Goal: Information Seeking & Learning: Learn about a topic

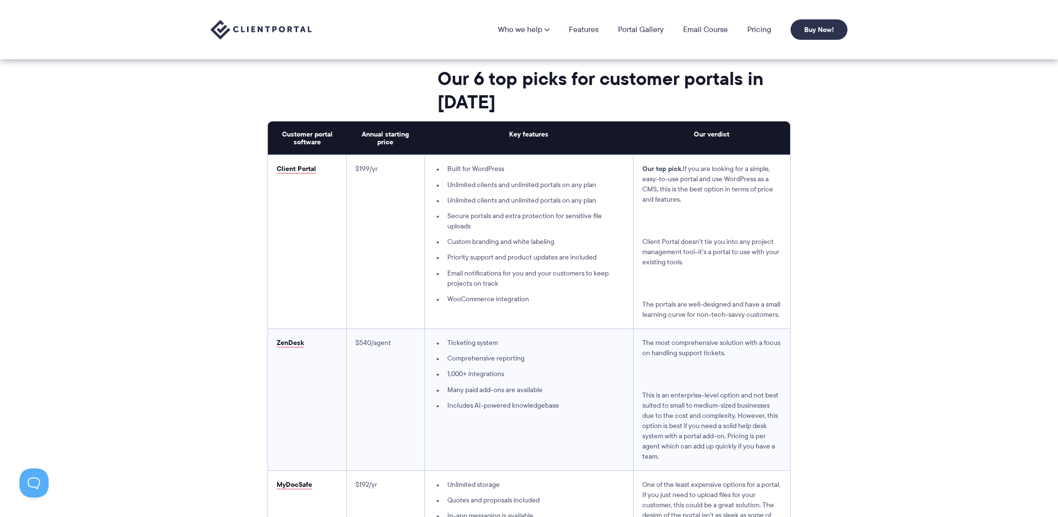
scroll to position [2408, 0]
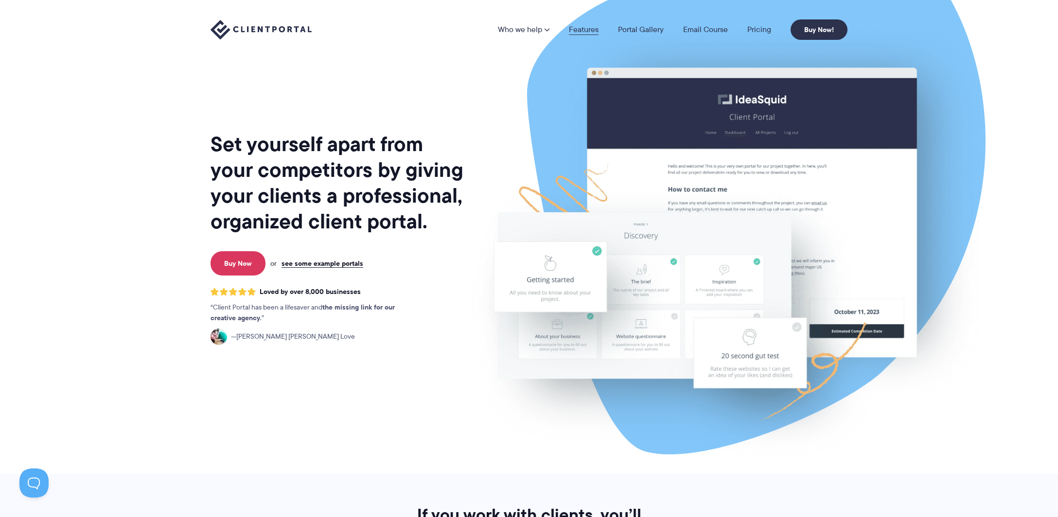
click at [588, 30] on link "Features" at bounding box center [584, 30] width 30 height 8
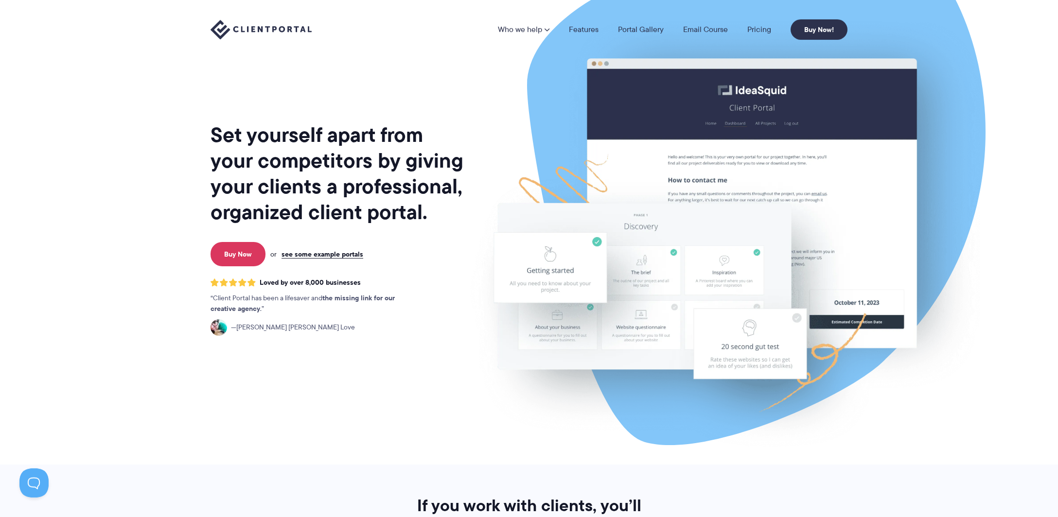
scroll to position [307, 0]
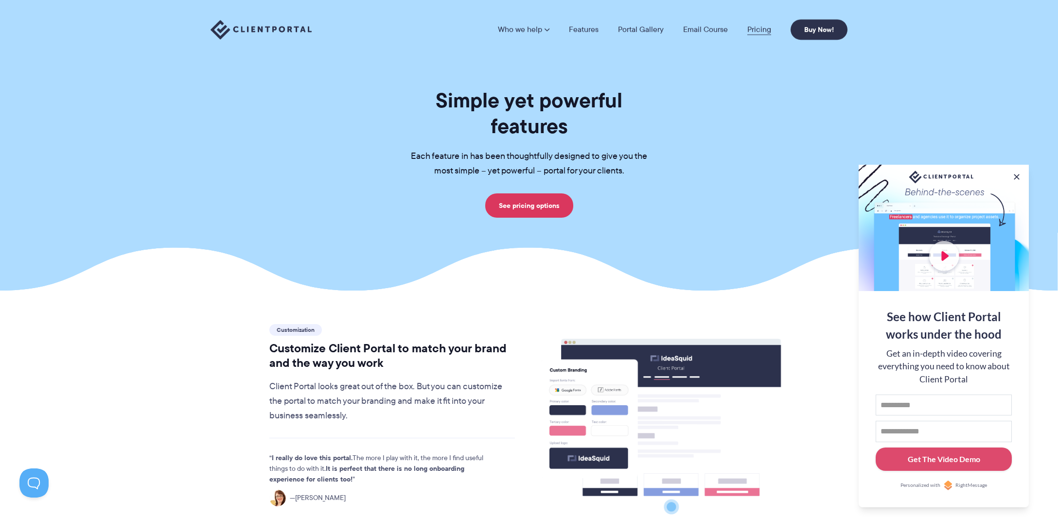
click at [763, 27] on link "Pricing" at bounding box center [759, 30] width 24 height 8
